Goal: Task Accomplishment & Management: Manage account settings

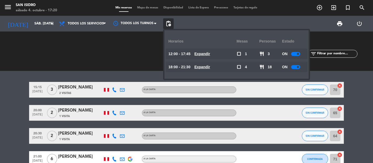
click at [209, 53] on u "Expandir" at bounding box center [202, 54] width 16 height 4
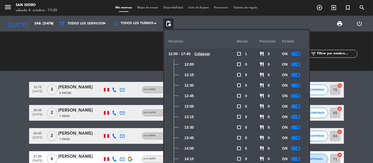
click at [124, 59] on div "CHECK INS 0 0 CANCELADA 0 0" at bounding box center [113, 51] width 73 height 29
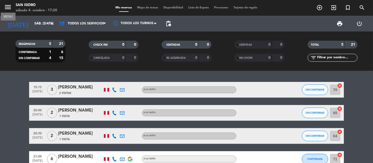
click at [11, 6] on icon "menu" at bounding box center [8, 7] width 8 height 8
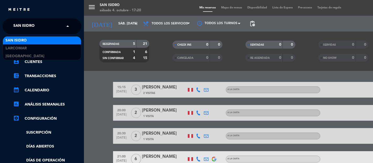
click at [40, 24] on div "× [GEOGRAPHIC_DATA][PERSON_NAME]" at bounding box center [26, 26] width 31 height 11
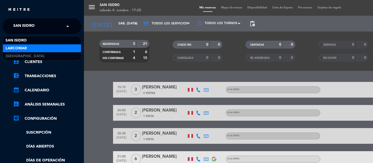
click at [20, 47] on span "Larcomar" at bounding box center [16, 48] width 21 height 6
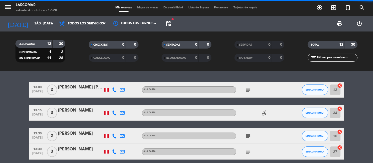
click at [171, 22] on span "pending_actions" at bounding box center [168, 23] width 10 height 10
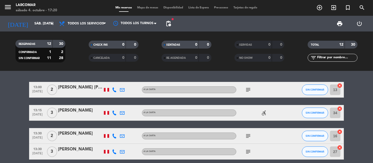
click at [172, 27] on span "pending_actions" at bounding box center [168, 23] width 10 height 10
click at [172, 25] on span "pending_actions" at bounding box center [168, 23] width 10 height 10
click at [169, 23] on span "pending_actions" at bounding box center [168, 23] width 6 height 6
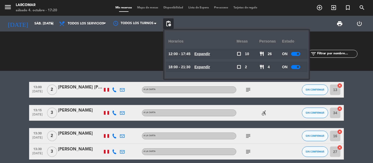
click at [208, 54] on u "Expandir" at bounding box center [202, 54] width 16 height 4
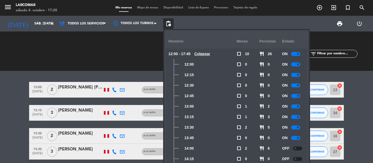
click at [297, 147] on div at bounding box center [297, 148] width 9 height 4
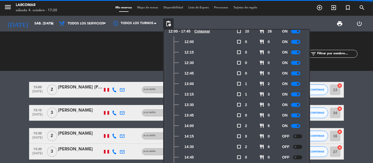
scroll to position [29, 0]
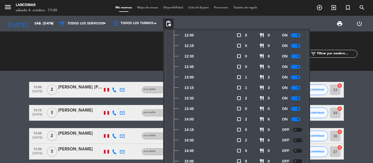
click at [295, 131] on small-switch at bounding box center [297, 130] width 9 height 4
click at [296, 130] on div at bounding box center [297, 130] width 9 height 4
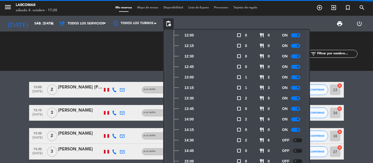
click at [297, 140] on div at bounding box center [297, 140] width 9 height 4
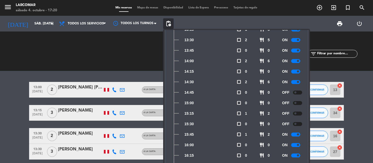
click at [299, 89] on div "OFF" at bounding box center [293, 92] width 23 height 10
click at [298, 92] on div at bounding box center [297, 92] width 9 height 4
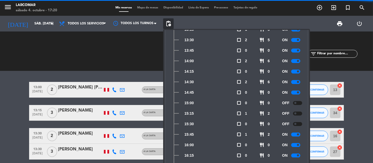
click at [299, 104] on div at bounding box center [297, 103] width 9 height 4
click at [299, 115] on div at bounding box center [297, 113] width 9 height 4
click at [299, 123] on div at bounding box center [297, 124] width 9 height 4
click at [110, 53] on div "CHECK INS 0 0" at bounding box center [113, 50] width 73 height 5
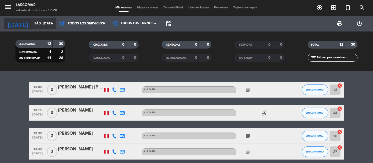
click at [32, 26] on input "sáb. [DATE]" at bounding box center [55, 23] width 46 height 9
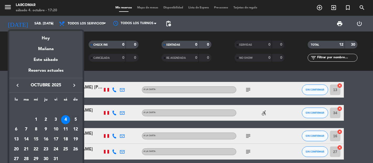
click at [79, 118] on div "5" at bounding box center [75, 119] width 9 height 9
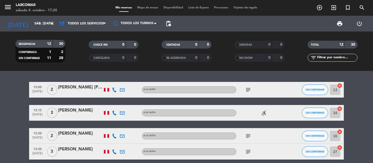
type input "dom. [DATE]"
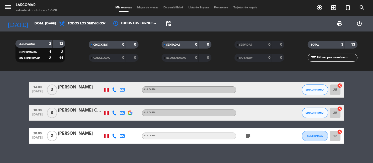
click at [75, 109] on div "[PERSON_NAME] Cafe" at bounding box center [80, 110] width 45 height 7
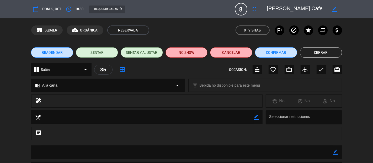
scroll to position [58, 0]
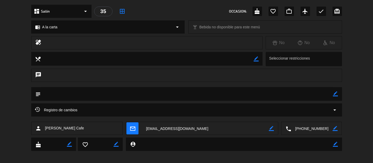
click at [306, 128] on textarea at bounding box center [311, 128] width 41 height 13
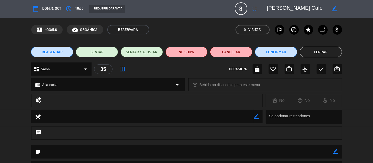
scroll to position [0, 0]
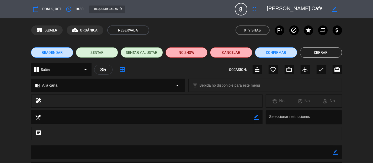
click at [314, 51] on button "Cerrar" at bounding box center [320, 52] width 42 height 10
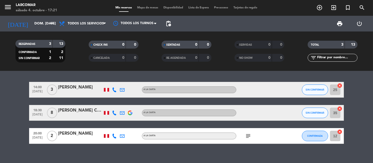
click at [1, 103] on bookings-row "14:00 [DATE] 3 [PERSON_NAME] A [PERSON_NAME] SIN CONFIRMAR 25 cancel 18:30 [DAT…" at bounding box center [186, 113] width 373 height 62
